Goal: Contribute content

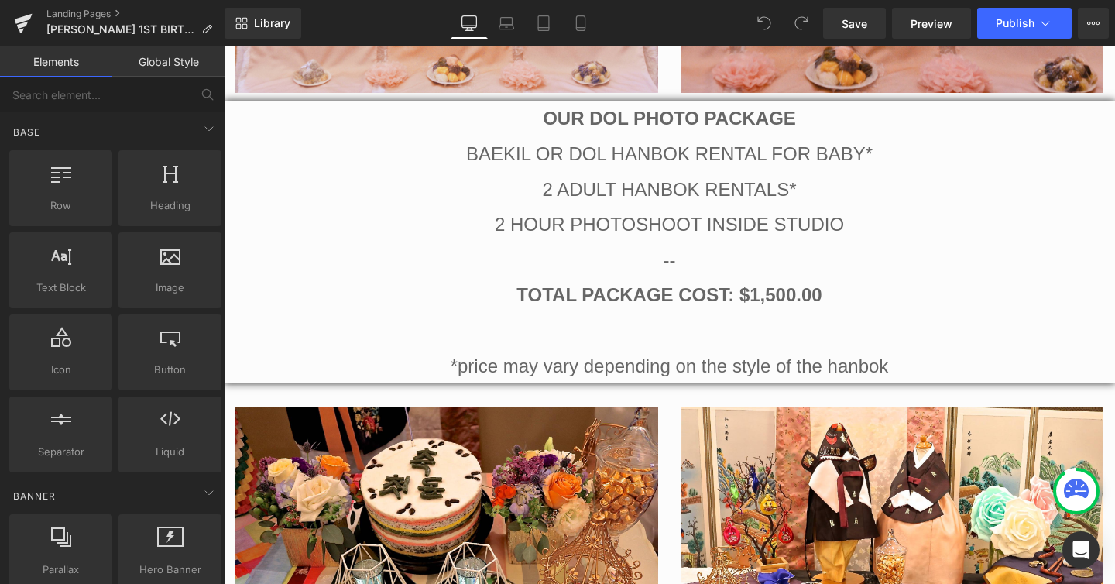
scroll to position [1865, 0]
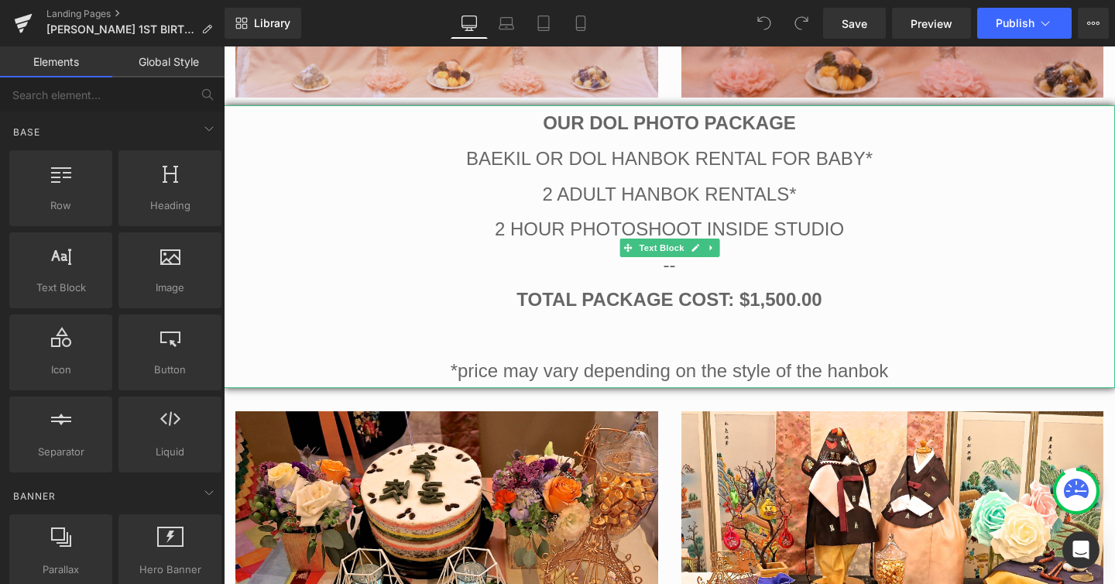
click at [797, 304] on b "TOTAL PACKAGE COST: $1,500.00" at bounding box center [668, 299] width 305 height 21
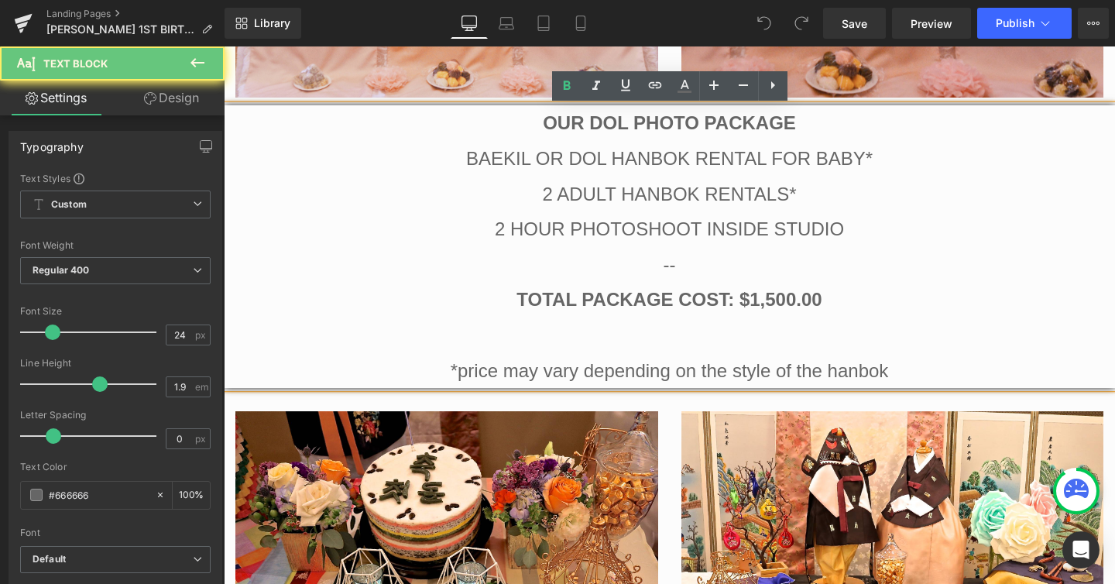
click at [797, 304] on b "TOTAL PACKAGE COST: $1,500.00" at bounding box center [668, 299] width 305 height 21
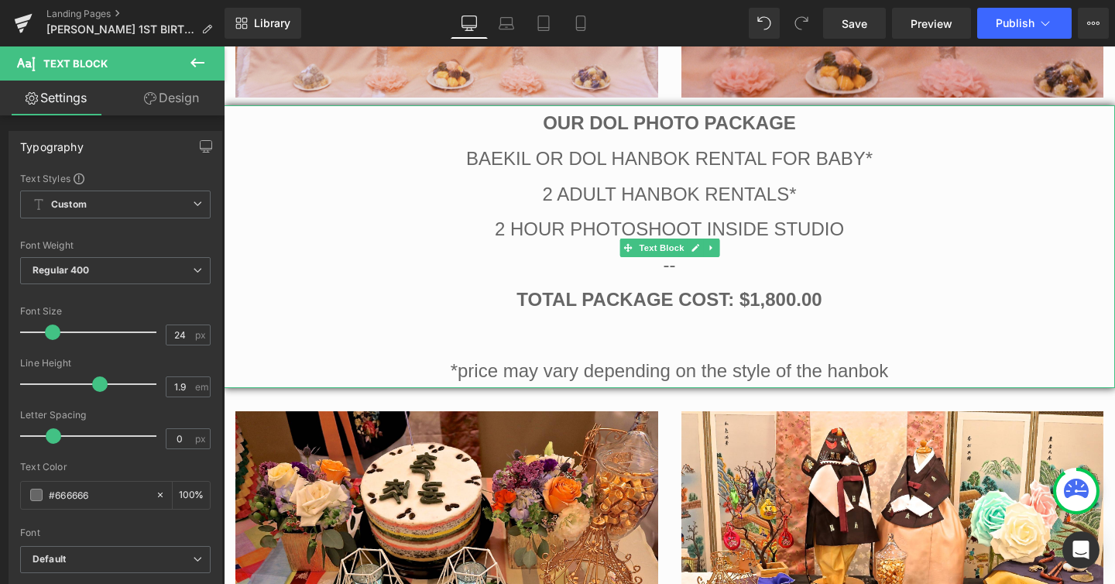
click at [908, 365] on p "*price may vary depending on the style of THE hanbok" at bounding box center [669, 371] width 891 height 36
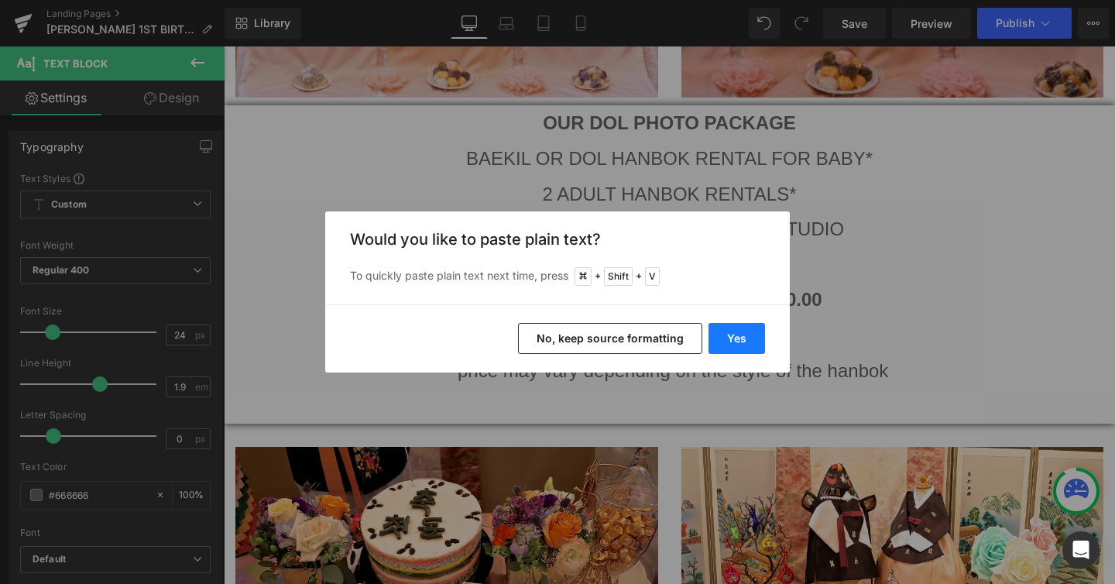
click at [743, 340] on button "Yes" at bounding box center [737, 338] width 57 height 31
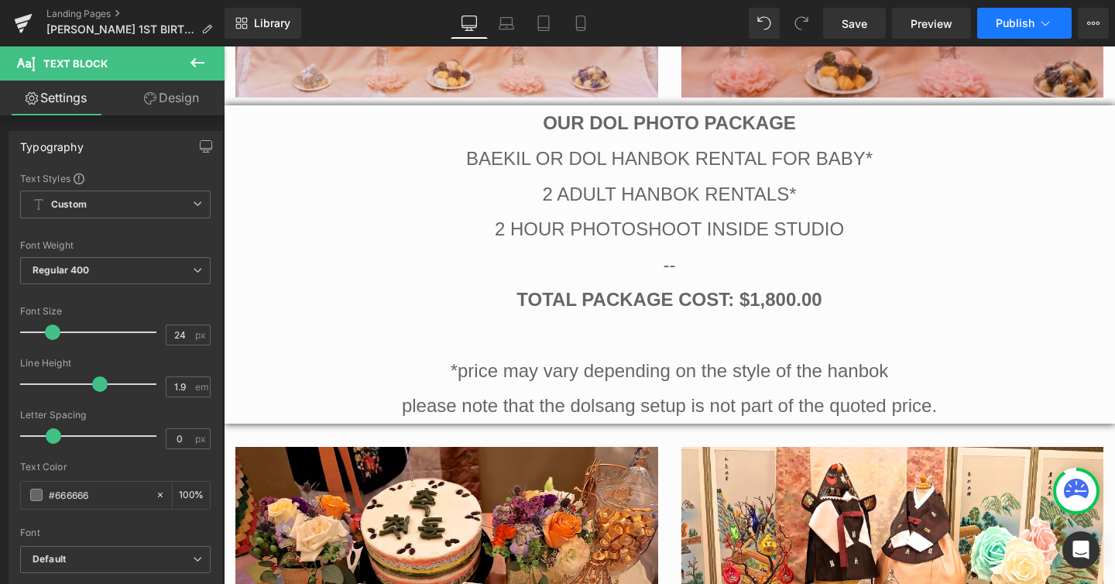
click at [1021, 23] on span "Publish" at bounding box center [1015, 23] width 39 height 12
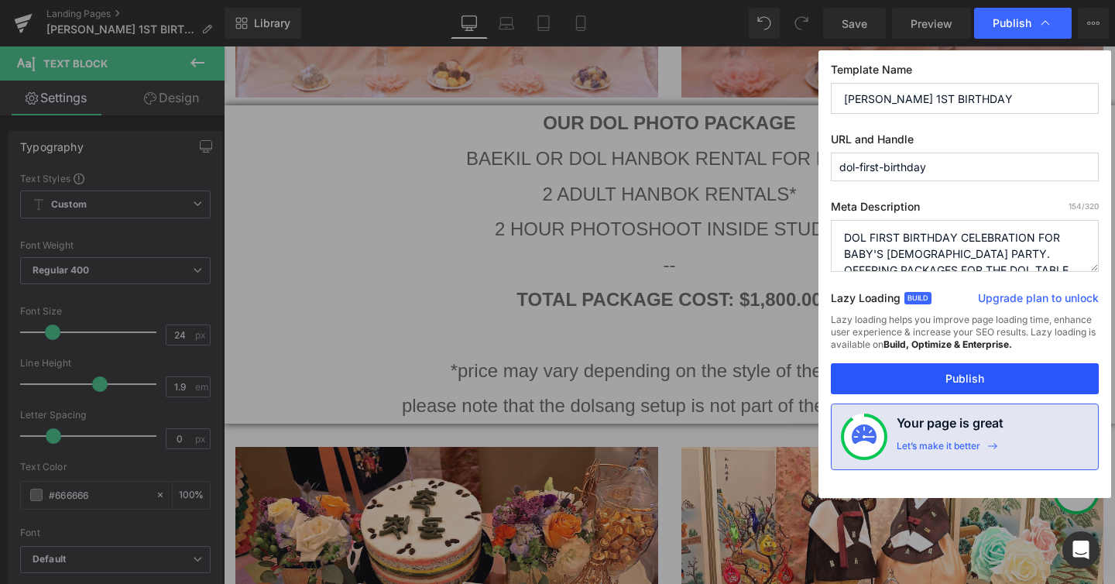
click at [977, 385] on button "Publish" at bounding box center [965, 378] width 268 height 31
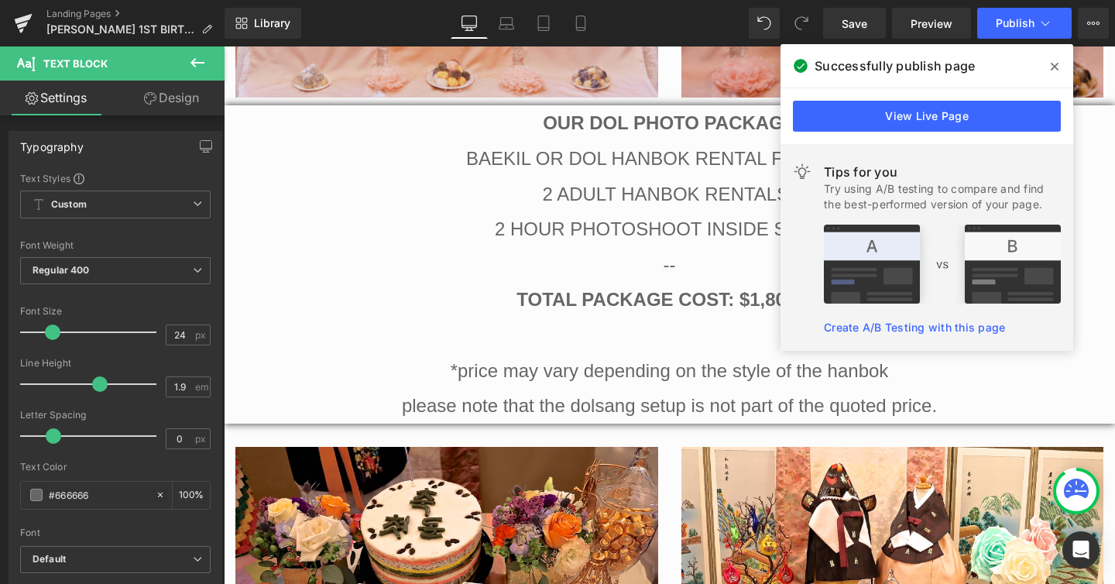
click at [1059, 65] on span at bounding box center [1054, 66] width 25 height 25
